Goal: Task Accomplishment & Management: Manage account settings

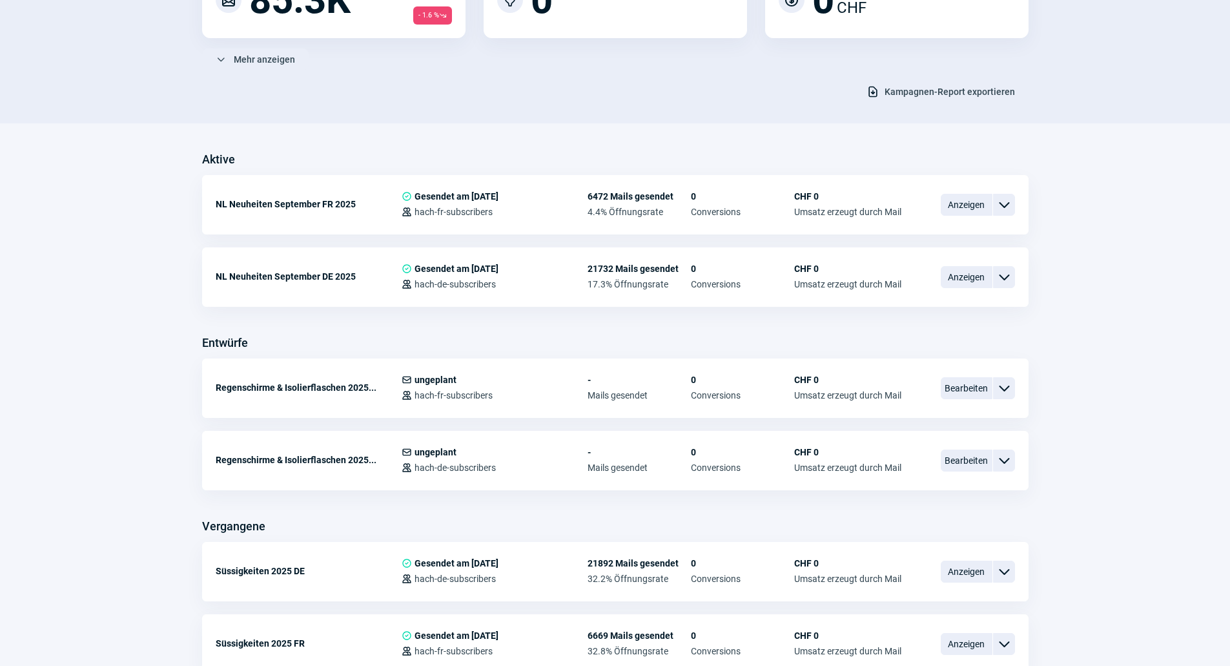
scroll to position [129, 0]
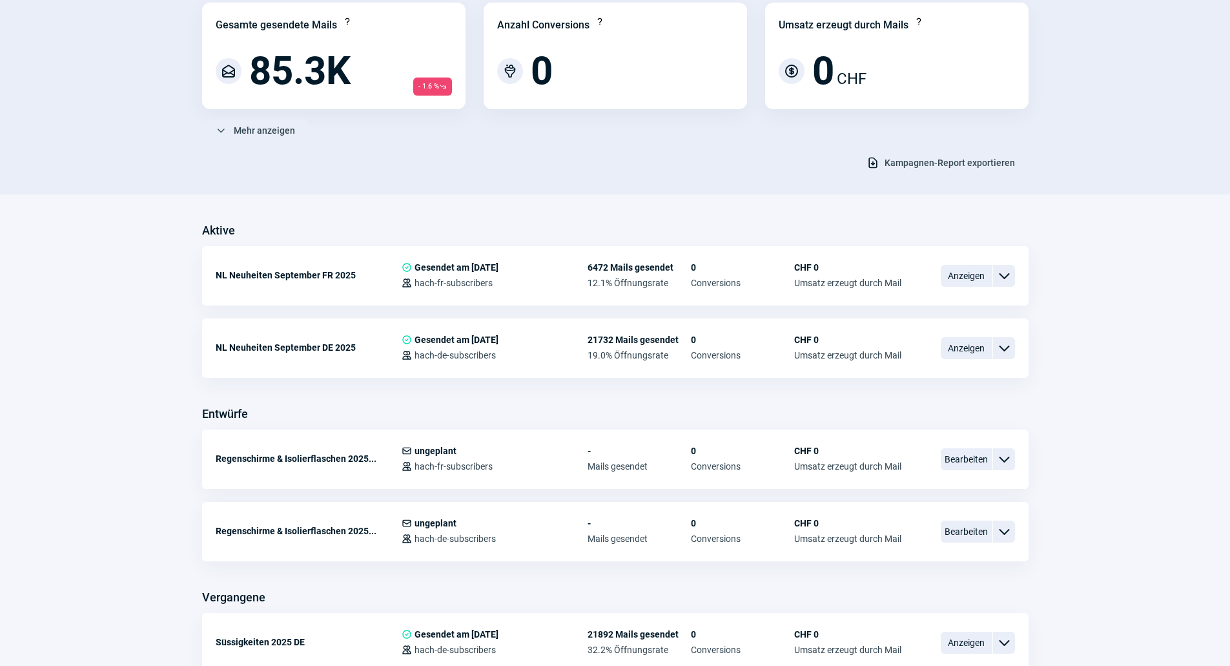
scroll to position [258, 0]
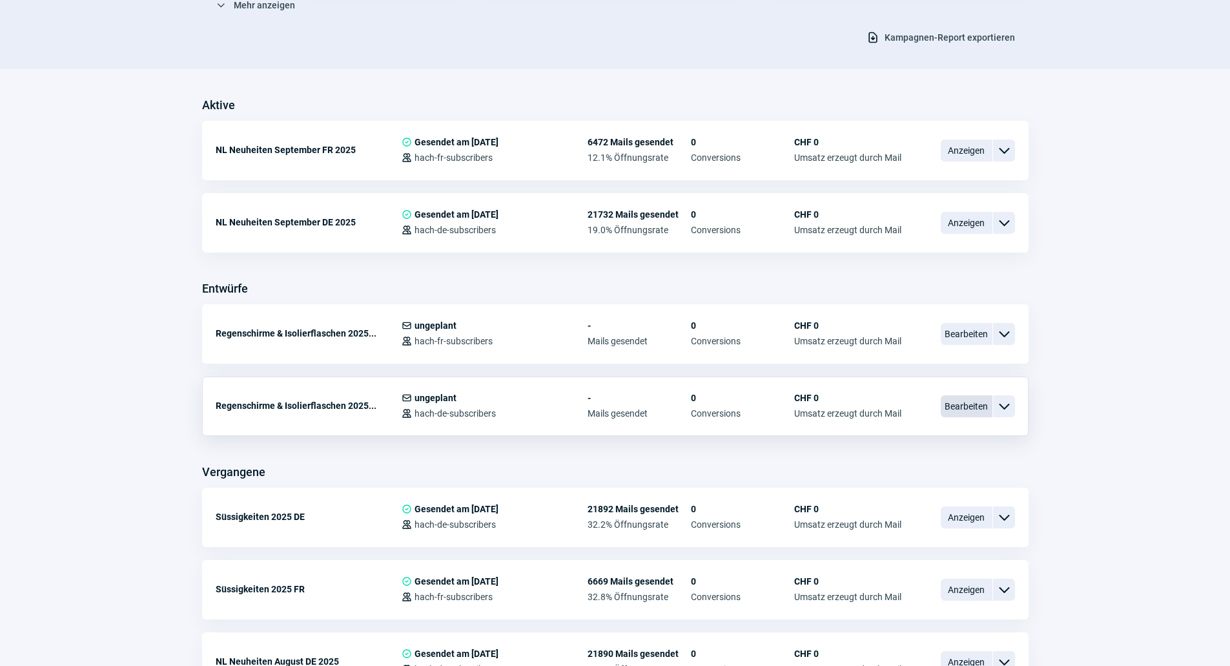
click at [961, 400] on span "Bearbeiten" at bounding box center [967, 406] width 52 height 22
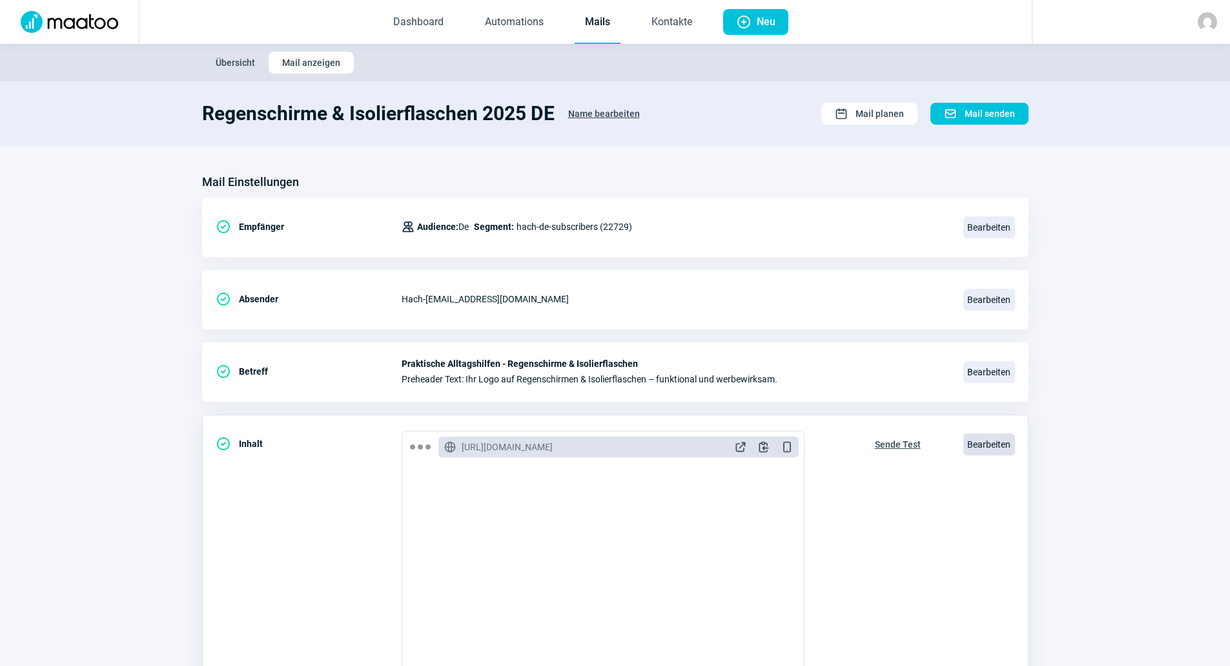
click at [976, 440] on span "Bearbeiten" at bounding box center [990, 444] width 52 height 22
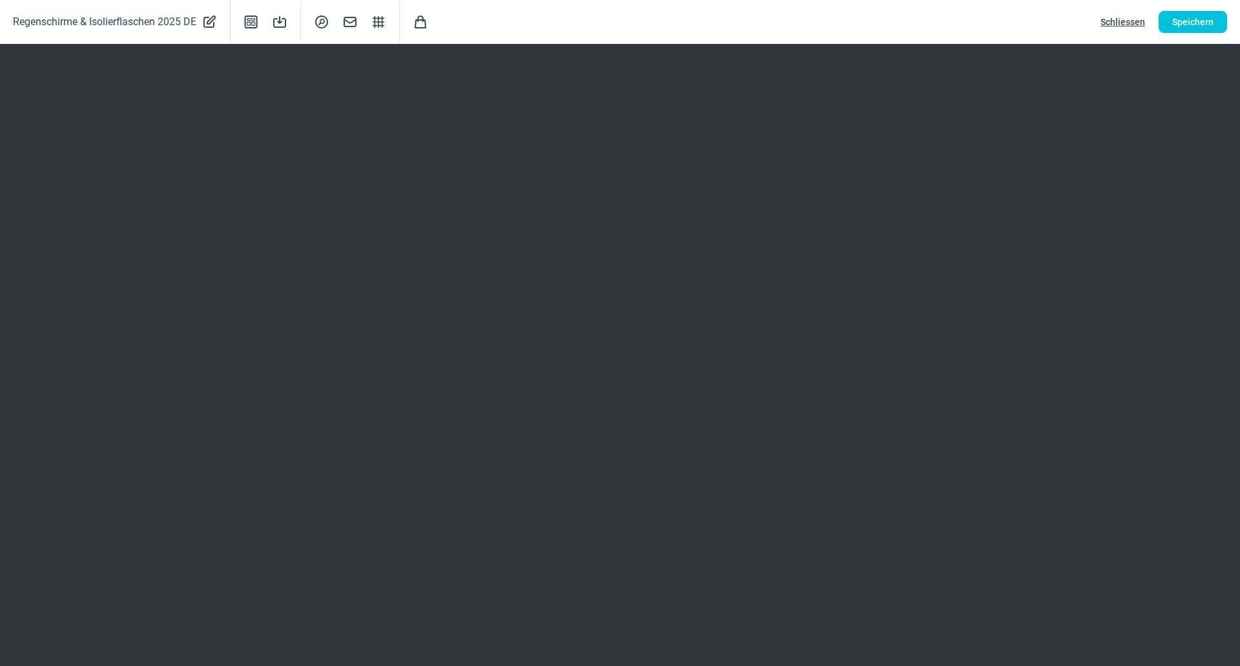
click at [1110, 18] on span "Schliessen" at bounding box center [1122, 22] width 45 height 21
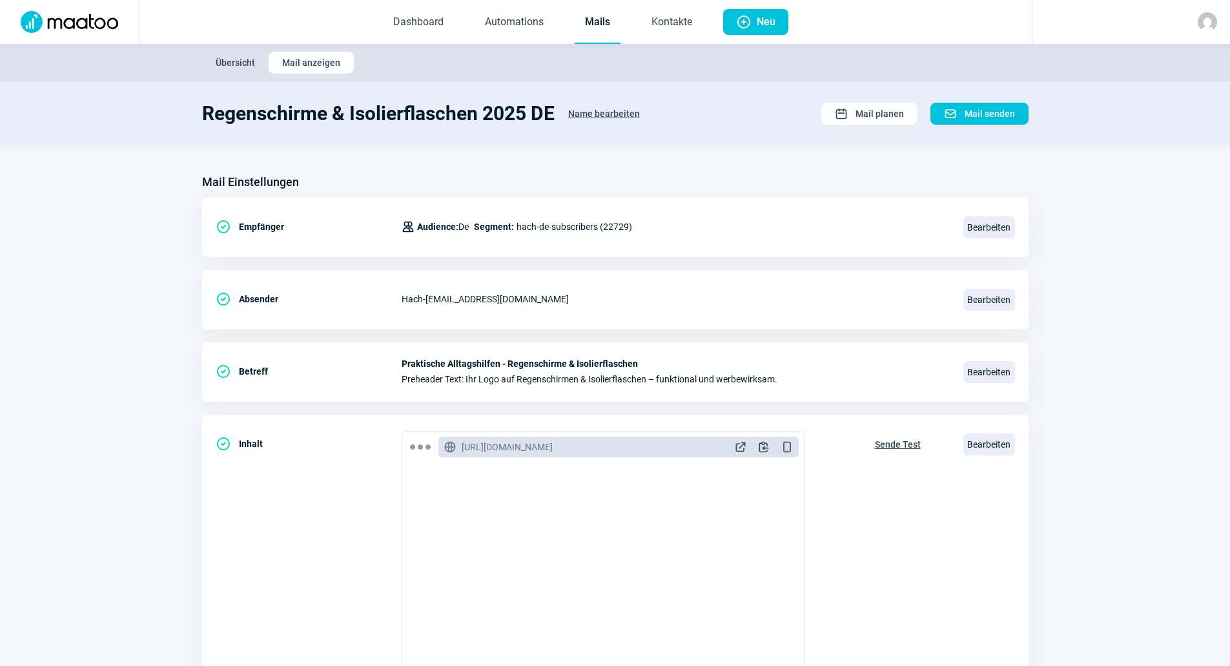
click at [606, 25] on link "Mails" at bounding box center [598, 22] width 46 height 43
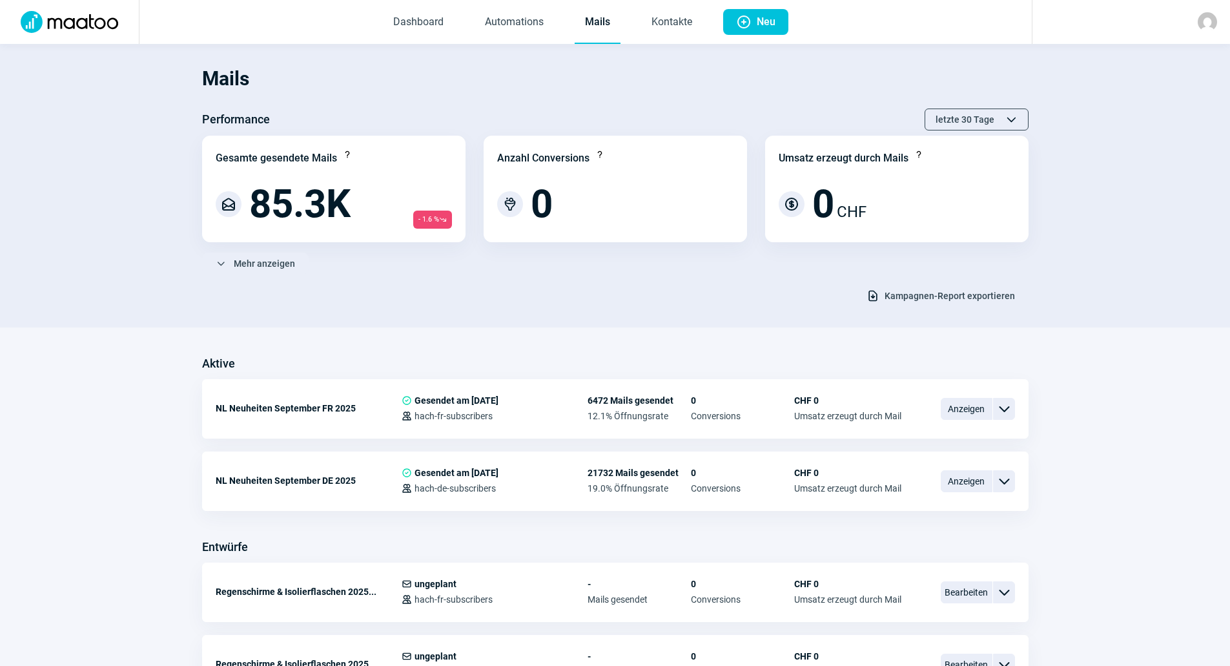
click at [469, 309] on section "Mails Performance letzte 30 Tage ChevronUp icon ChevronDown icon Gesamte gesend…" at bounding box center [615, 186] width 1230 height 284
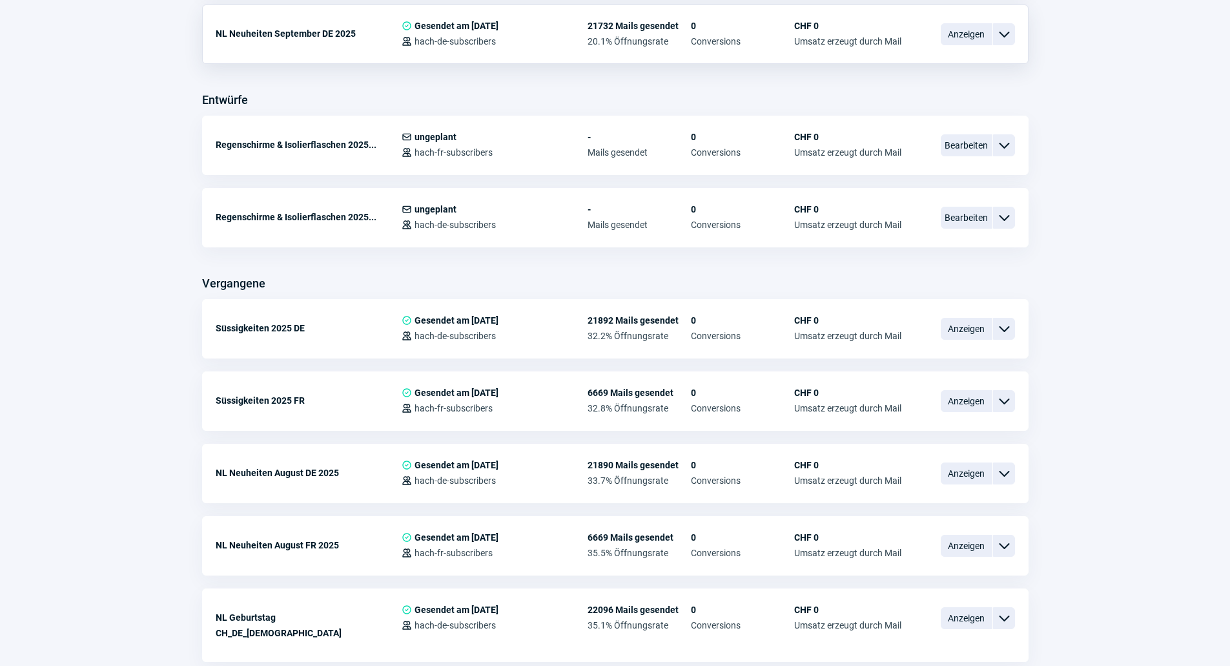
scroll to position [452, 0]
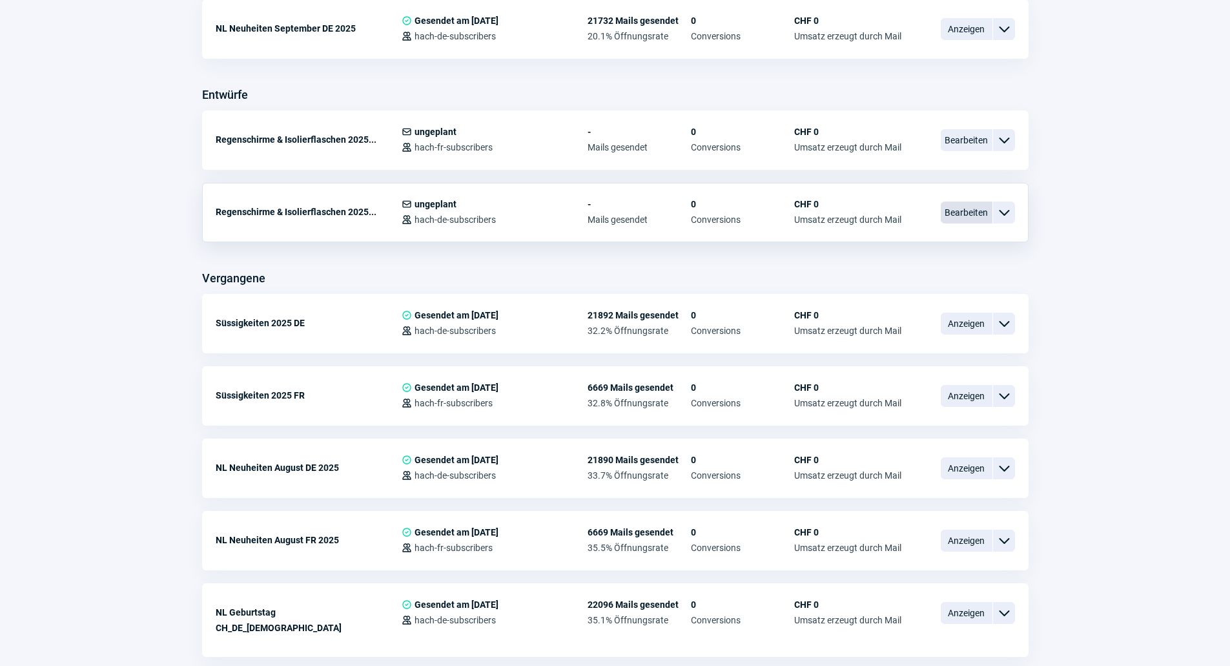
click at [950, 219] on span "Bearbeiten" at bounding box center [967, 212] width 52 height 22
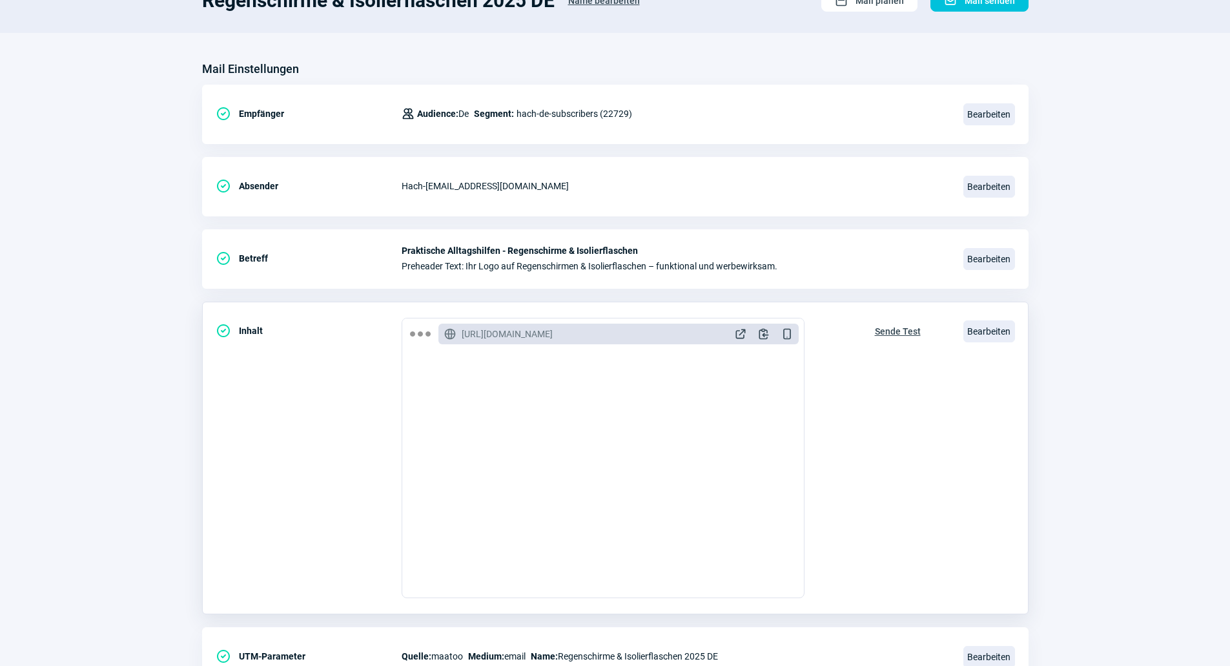
scroll to position [129, 0]
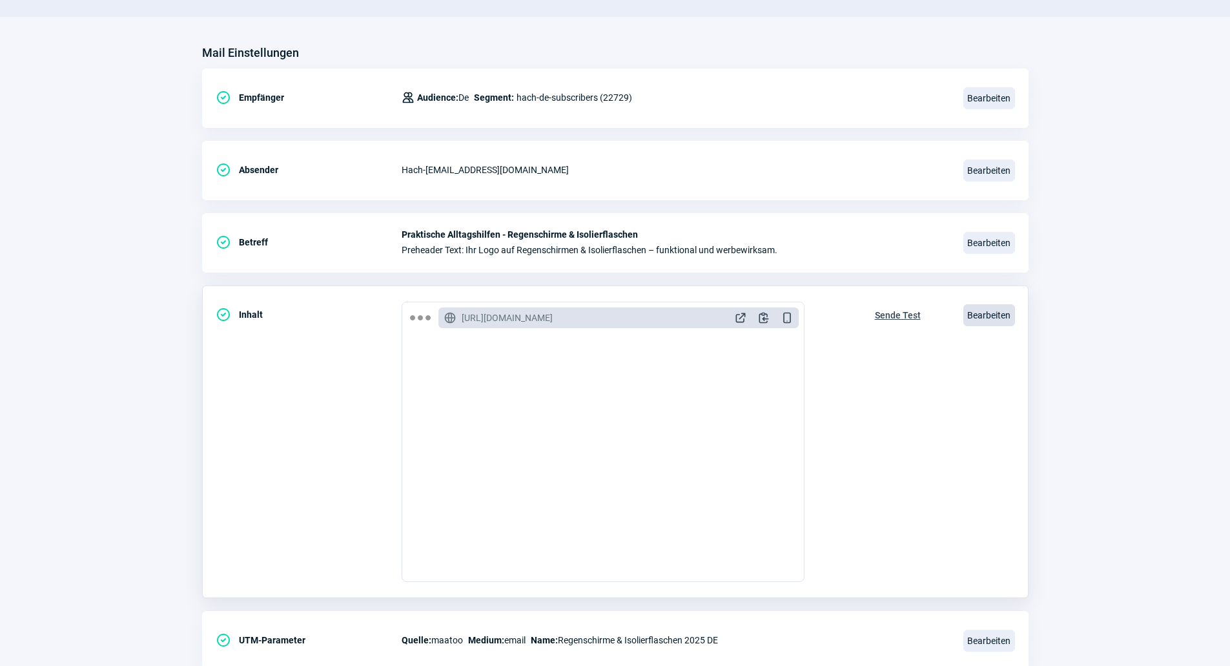
click at [975, 310] on span "Bearbeiten" at bounding box center [990, 315] width 52 height 22
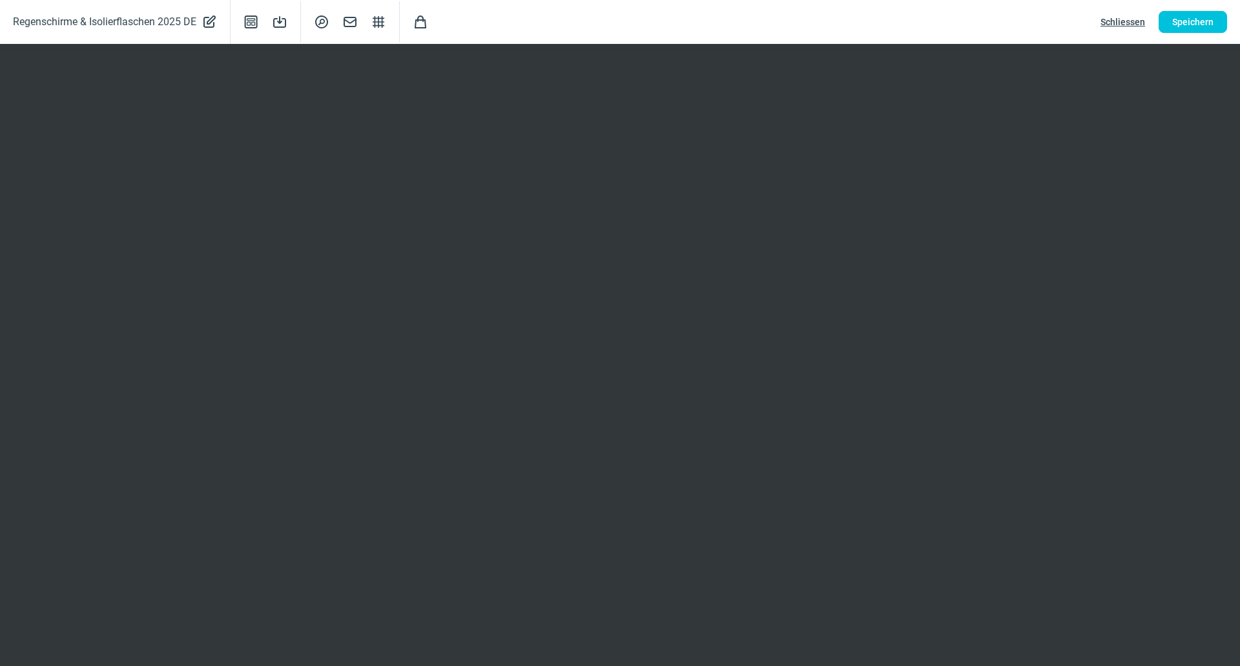
click at [1108, 25] on span "Schliessen" at bounding box center [1122, 22] width 45 height 21
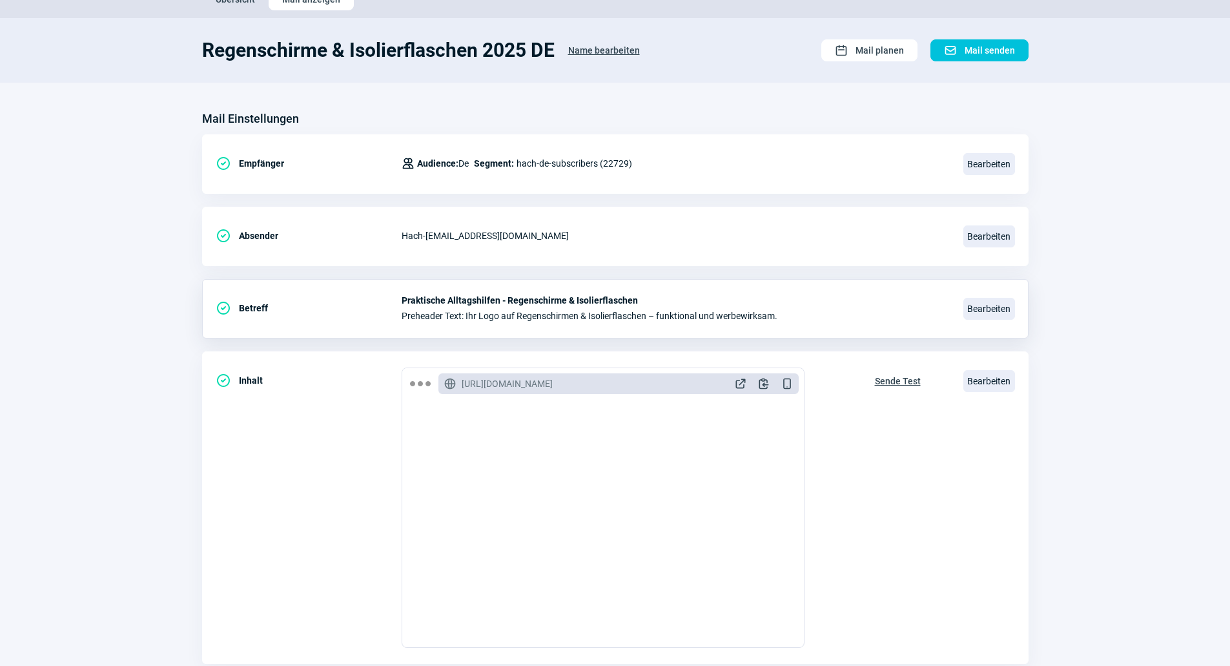
scroll to position [0, 0]
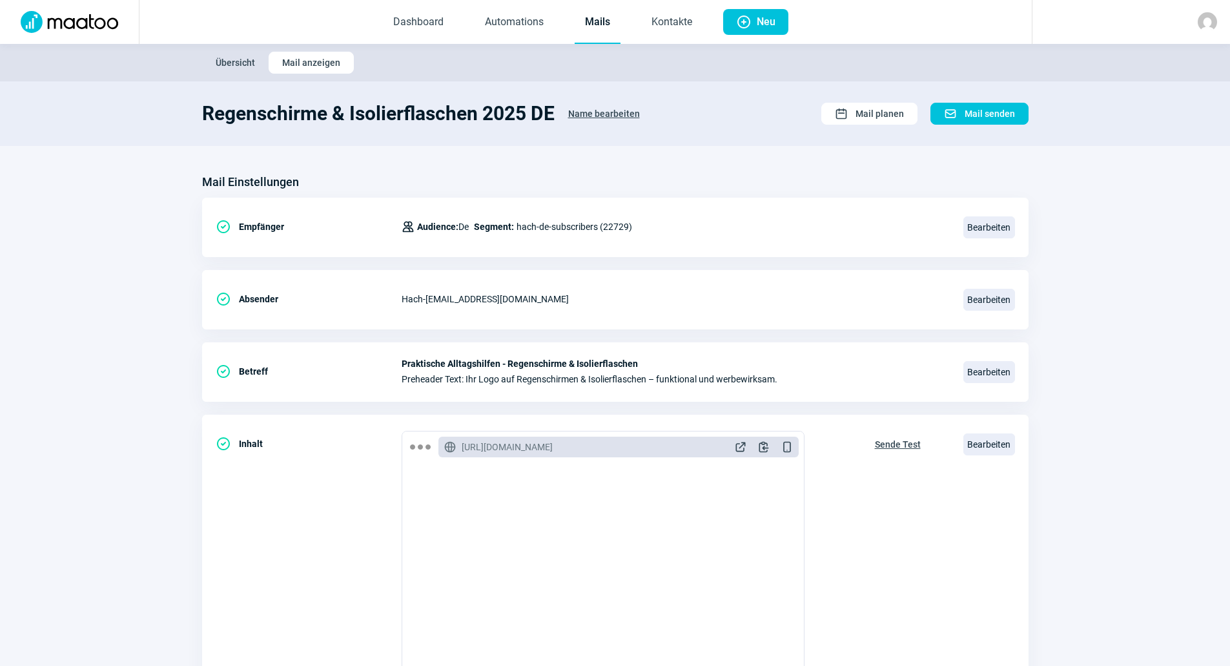
click at [597, 21] on link "Mails" at bounding box center [598, 22] width 46 height 43
